Goal: Find specific page/section: Find specific page/section

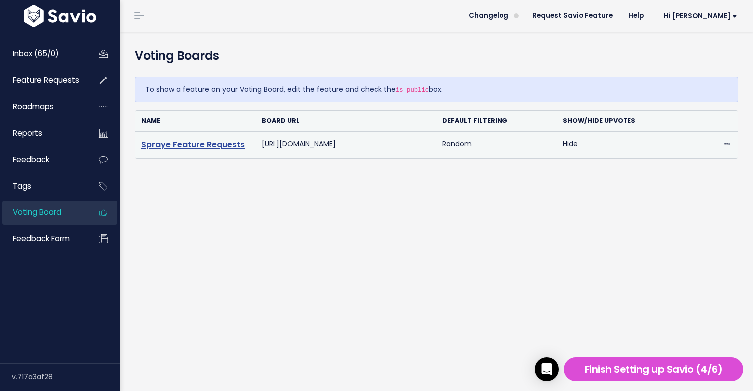
click at [216, 146] on link "Spraye Feature Requests" at bounding box center [192, 144] width 103 height 11
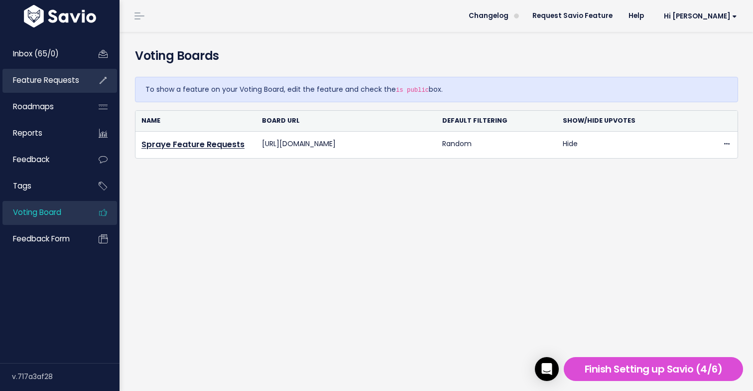
click at [50, 84] on span "Feature Requests" at bounding box center [46, 80] width 66 height 10
